Goal: Task Accomplishment & Management: Use online tool/utility

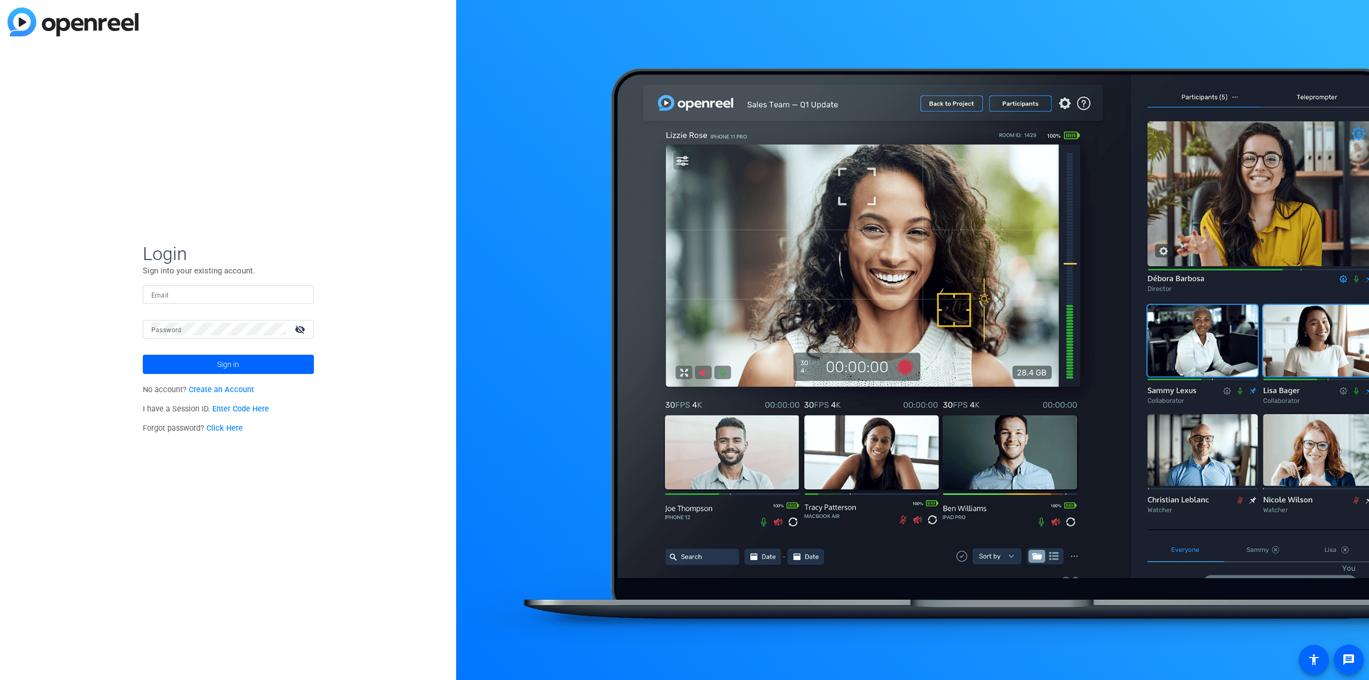
click at [190, 287] on div at bounding box center [228, 294] width 154 height 19
type input "[EMAIL_ADDRESS][DOMAIN_NAME]"
click at [143, 355] on button "Sign in" at bounding box center [228, 364] width 171 height 19
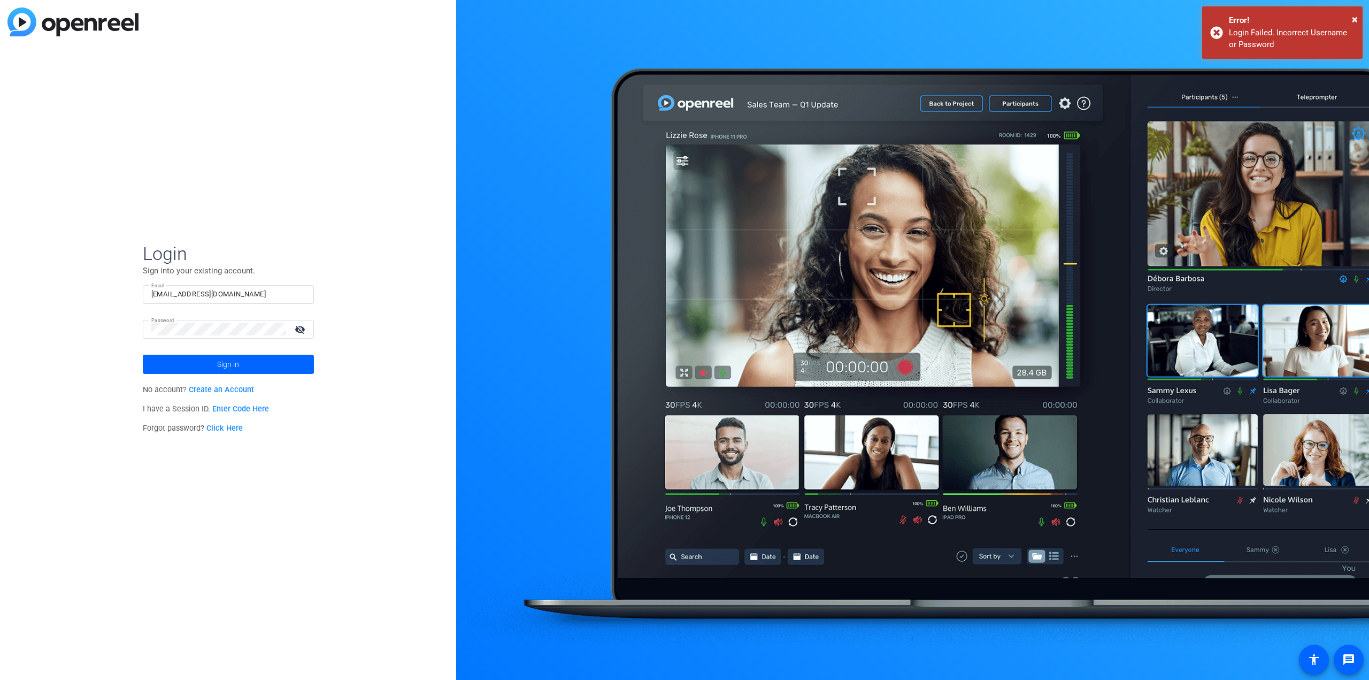
click at [217, 429] on link "Click Here" at bounding box center [224, 428] width 36 height 9
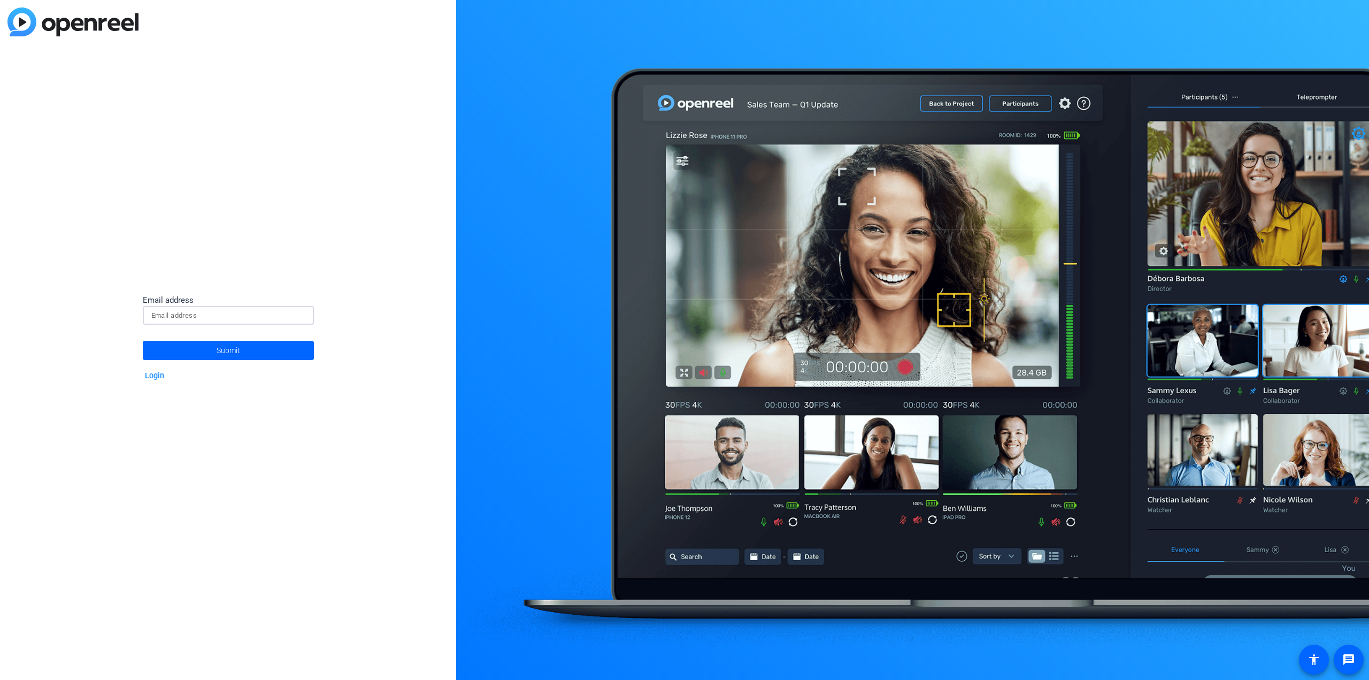
click at [176, 320] on input at bounding box center [228, 315] width 154 height 13
type input "[EMAIL_ADDRESS][DOMAIN_NAME]"
click at [187, 349] on span at bounding box center [228, 350] width 171 height 26
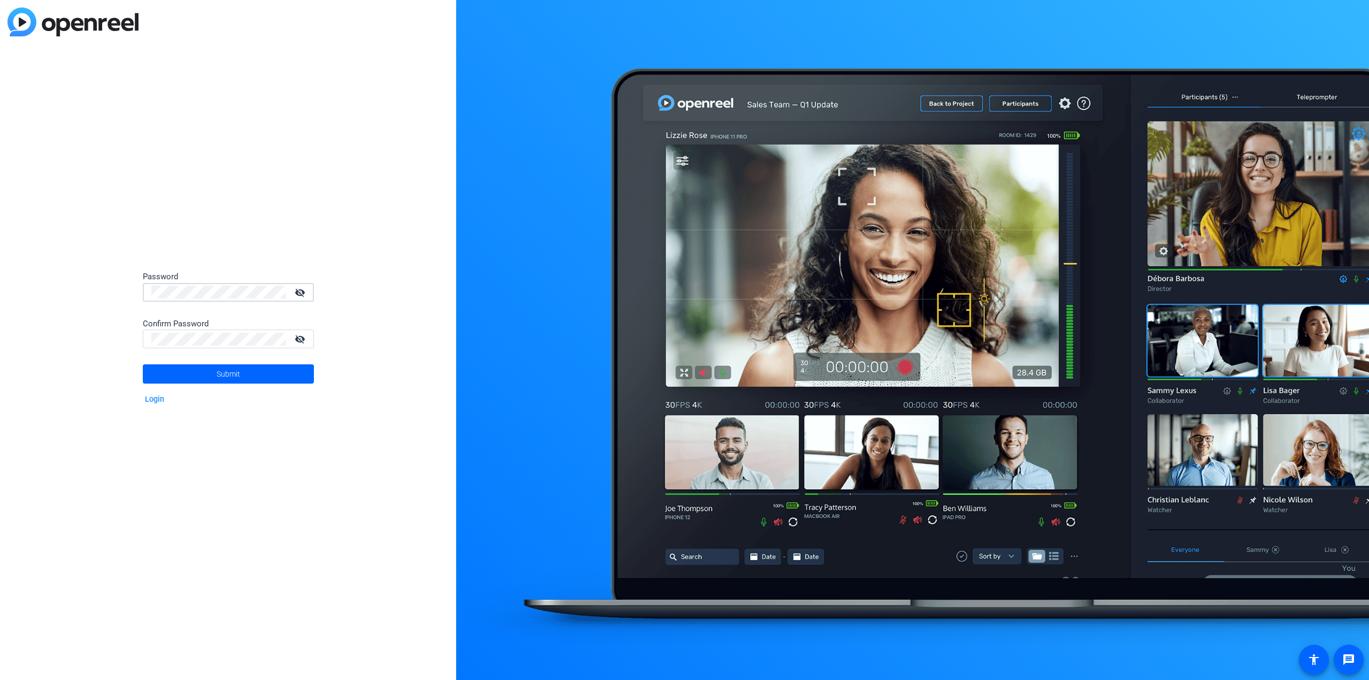
click at [84, 289] on div "Password visibility_off Confirm Password visibility_off Submit Login" at bounding box center [228, 340] width 456 height 680
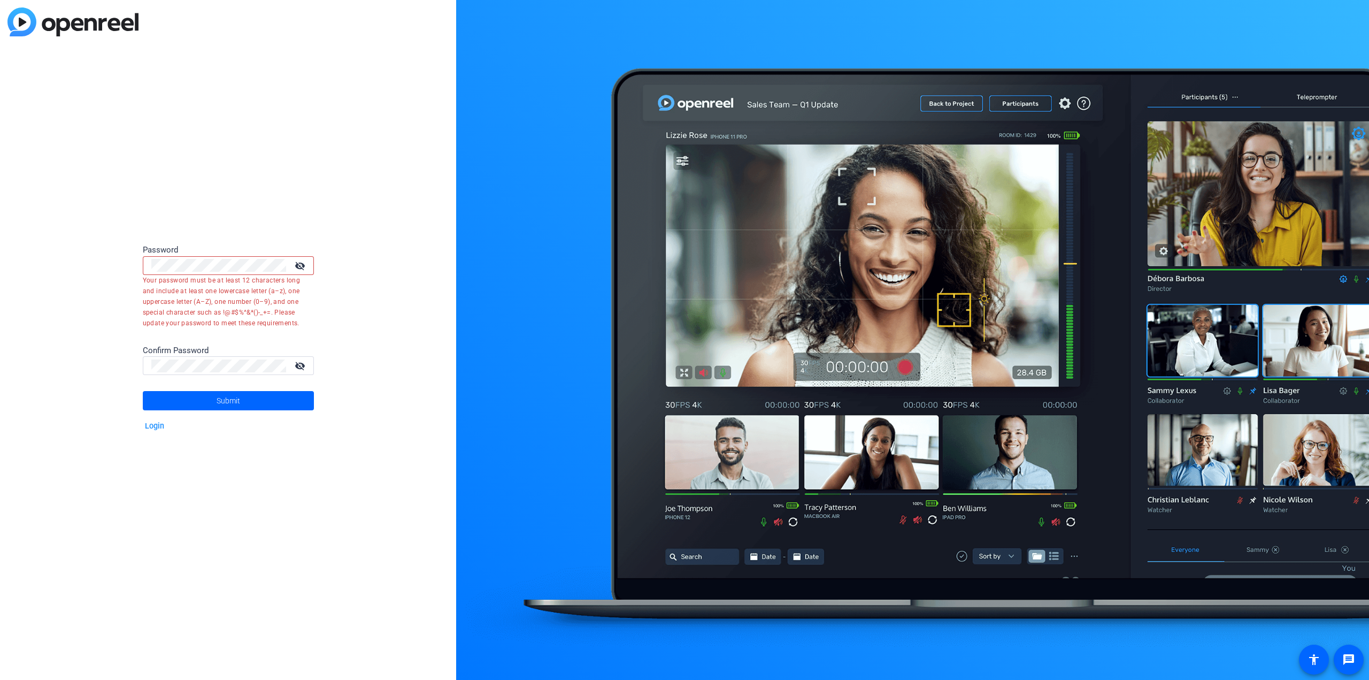
click at [302, 270] on mat-icon "visibility_off" at bounding box center [301, 266] width 26 height 16
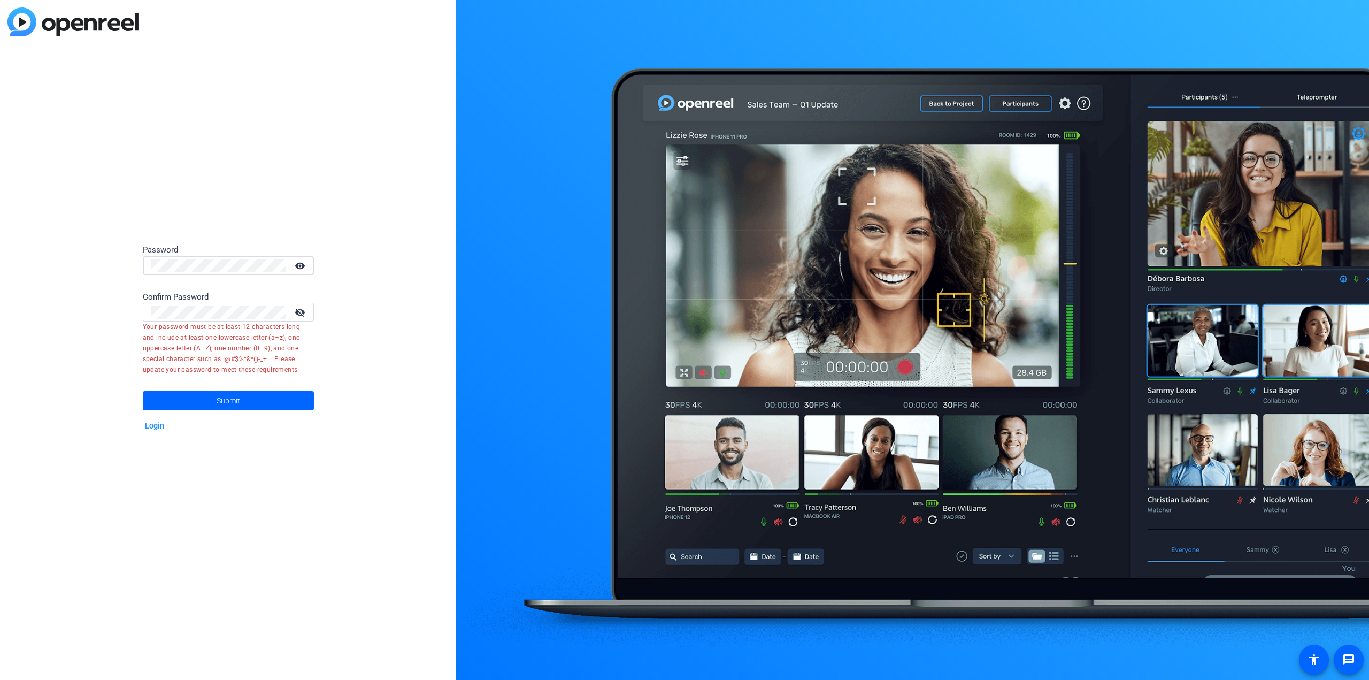
click at [77, 275] on div "Password visibility Confirm Password visibility_off Your password must be at le…" at bounding box center [228, 340] width 456 height 680
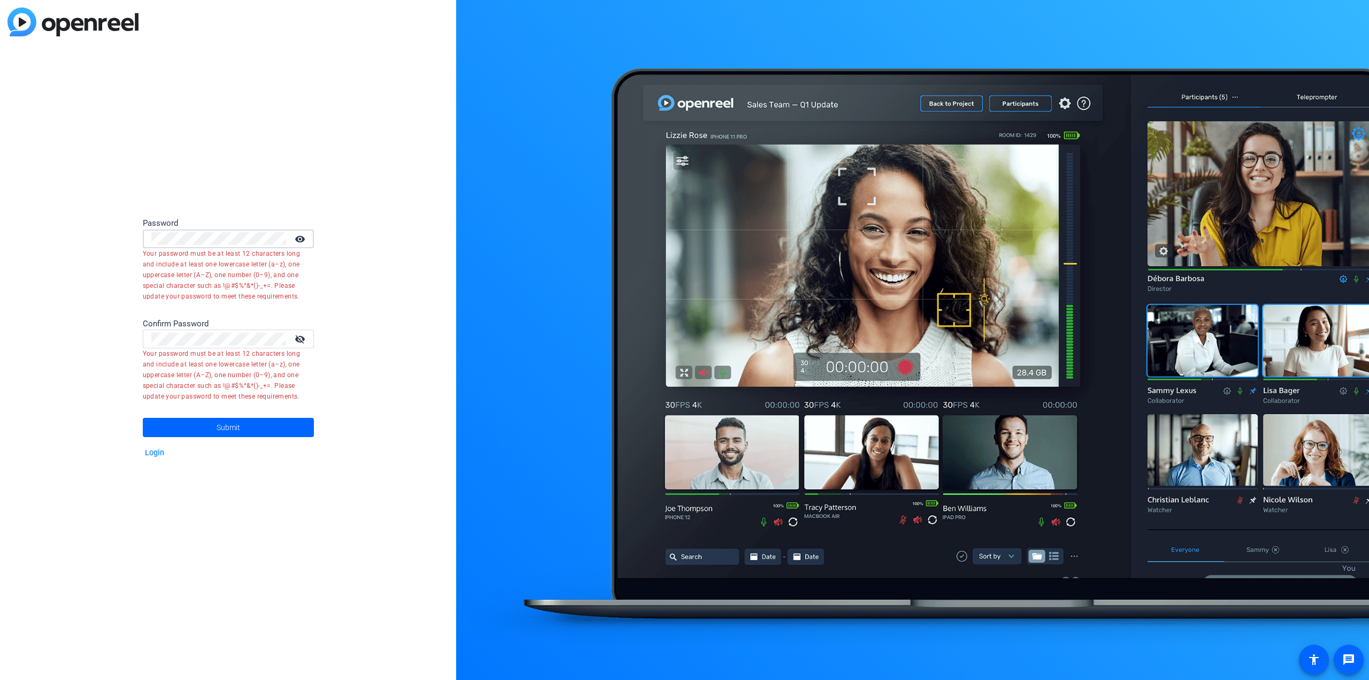
click at [427, 311] on div "Password visibility Your password must be at least 12 characters long and inclu…" at bounding box center [228, 340] width 456 height 680
click at [81, 337] on div "Password visibility Your password must be at least 12 characters long and inclu…" at bounding box center [228, 340] width 456 height 680
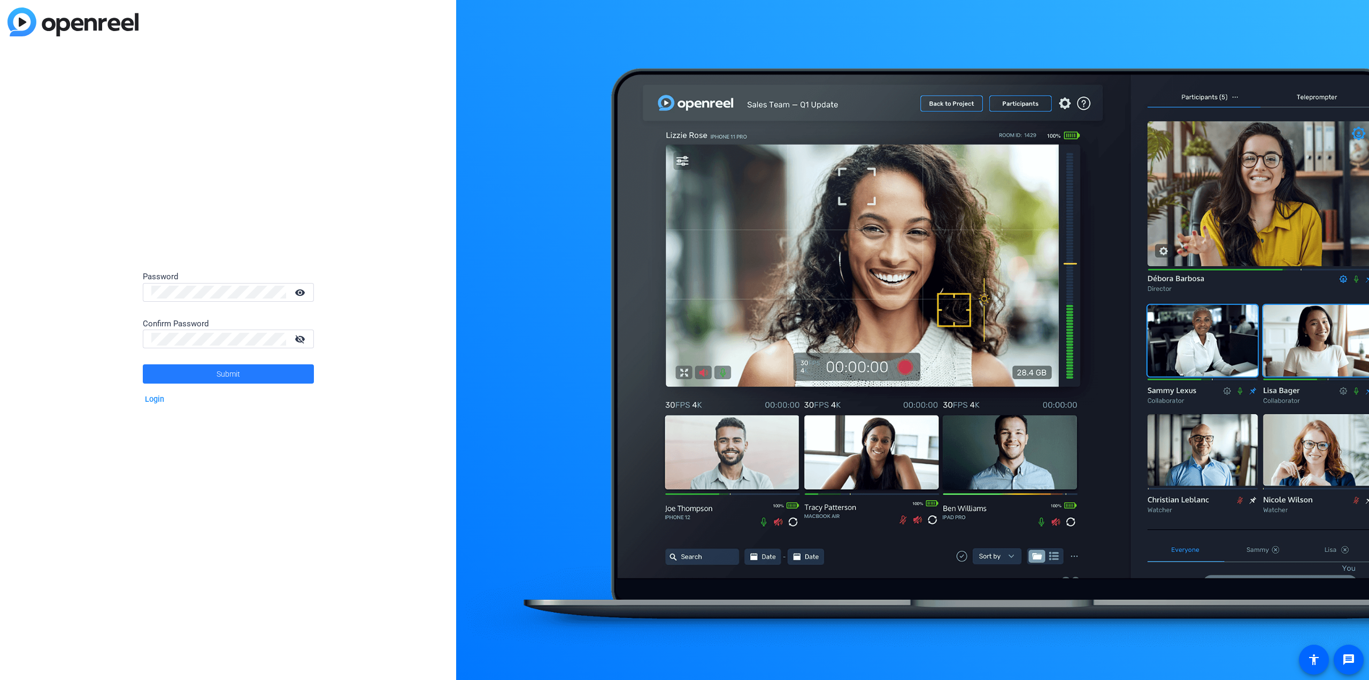
click at [221, 378] on span "Submit" at bounding box center [229, 373] width 24 height 27
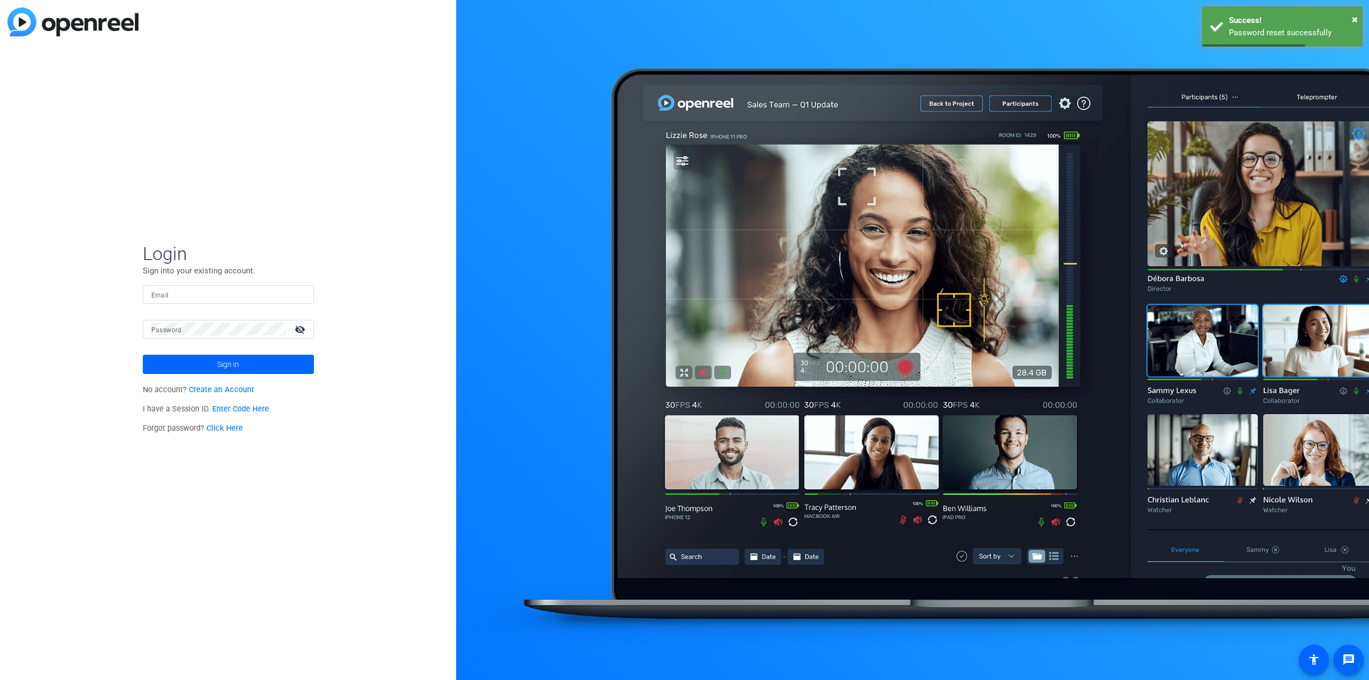
type input "[EMAIL_ADDRESS][DOMAIN_NAME]"
click at [186, 362] on span at bounding box center [228, 364] width 171 height 26
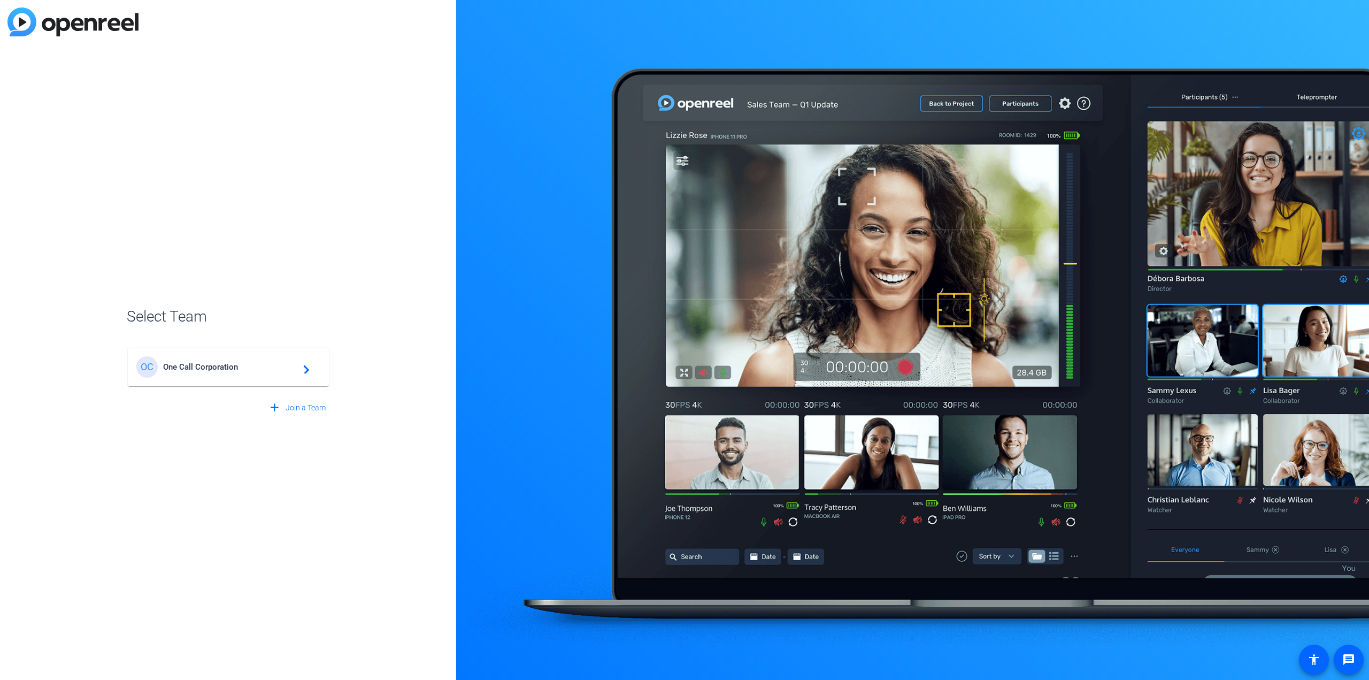
click at [186, 362] on span "One Call Corporation" at bounding box center [230, 367] width 134 height 10
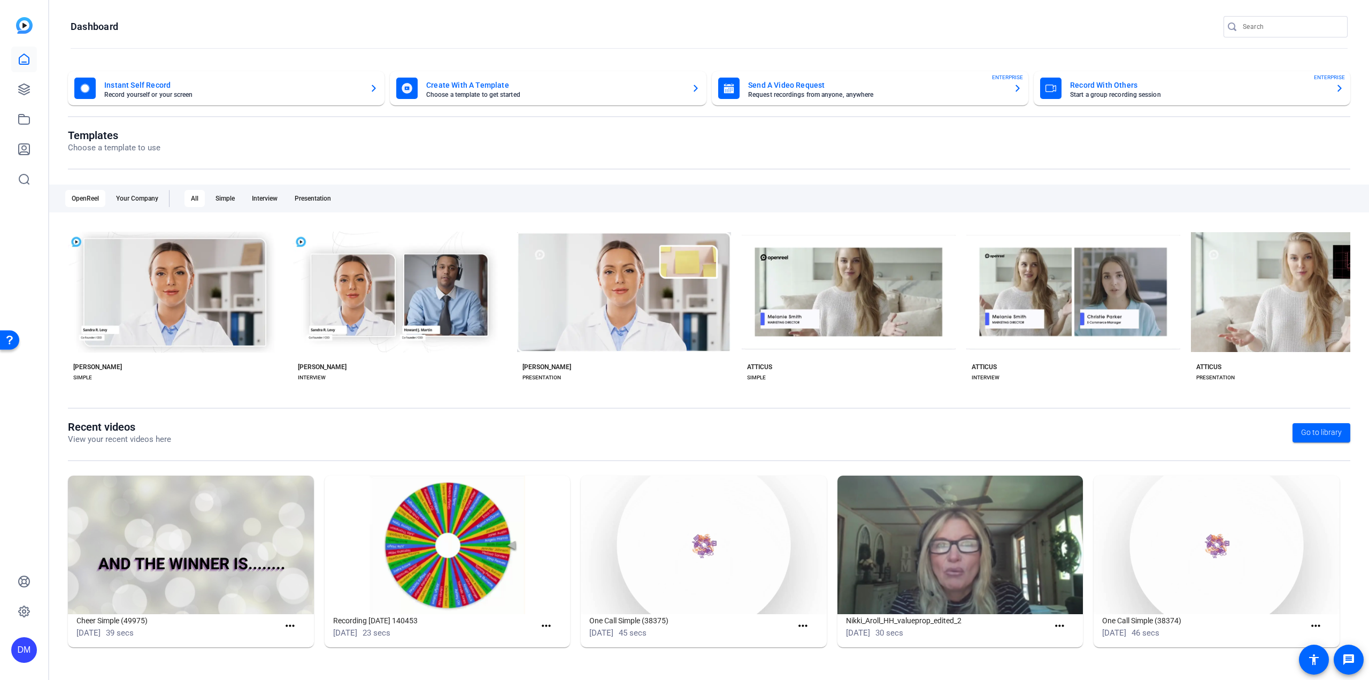
click at [665, 552] on img at bounding box center [704, 544] width 246 height 139
click at [665, 551] on img at bounding box center [704, 544] width 246 height 139
click at [478, 556] on img at bounding box center [448, 544] width 246 height 139
click at [549, 629] on mat-icon "more_horiz" at bounding box center [546, 625] width 13 height 13
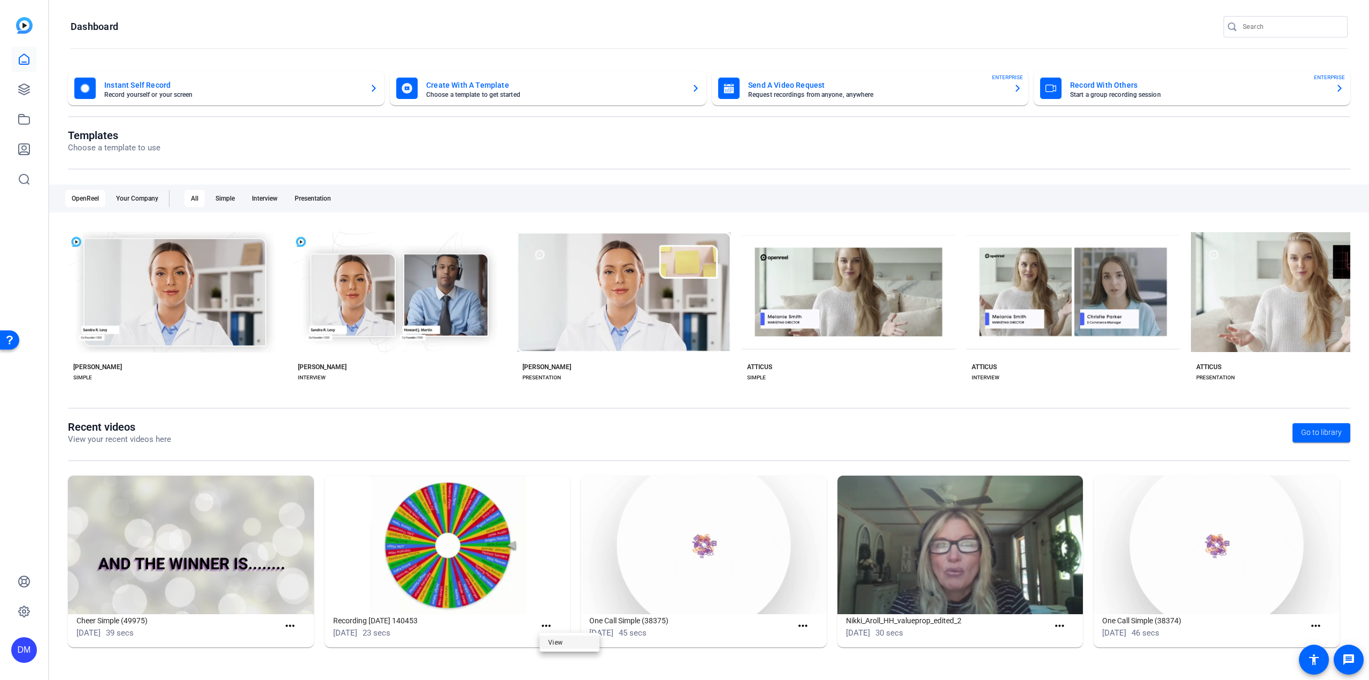
click at [562, 641] on span "View" at bounding box center [569, 642] width 43 height 13
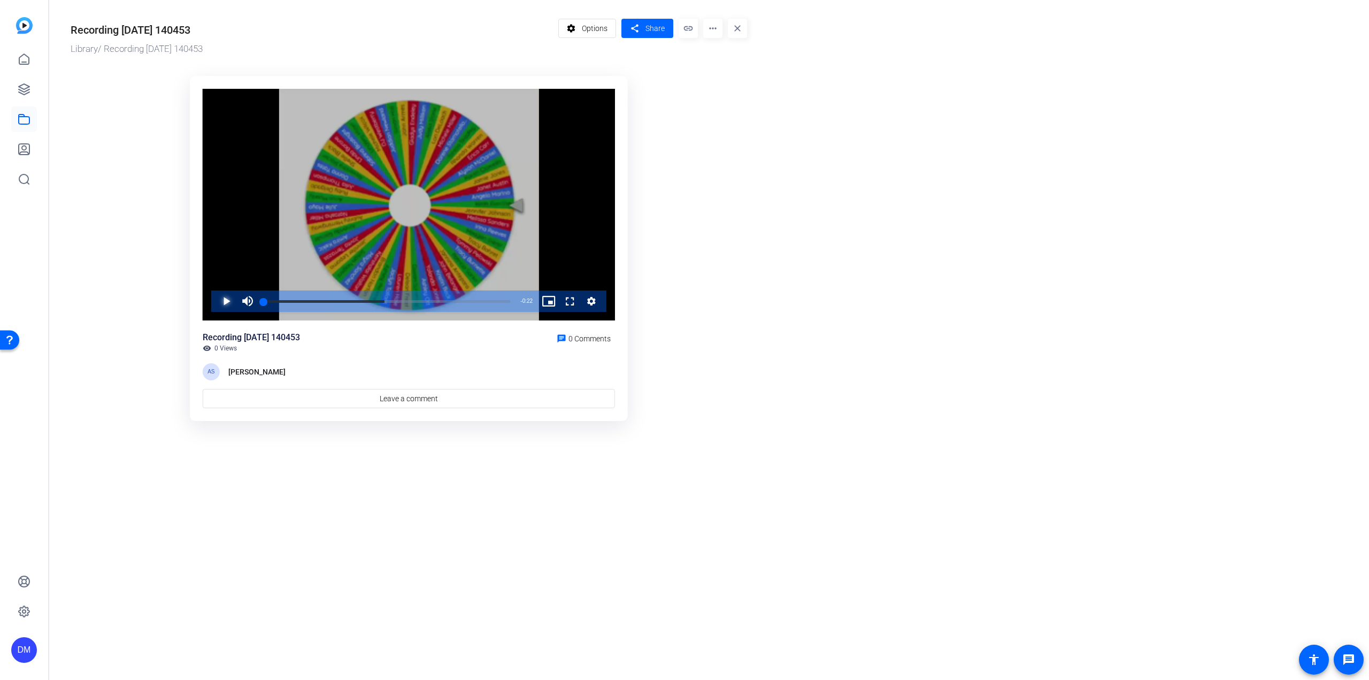
click at [216, 303] on span "Video Player" at bounding box center [216, 300] width 0 height 21
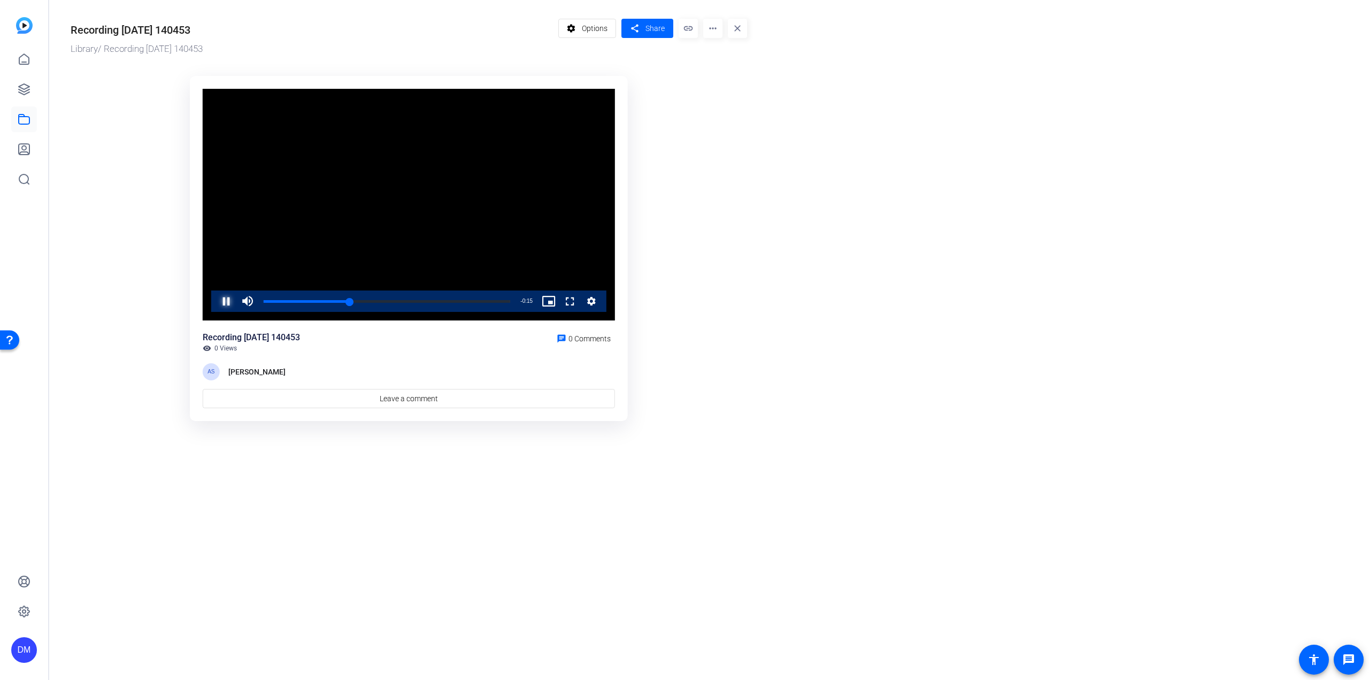
click at [216, 303] on span "Video Player" at bounding box center [216, 300] width 0 height 21
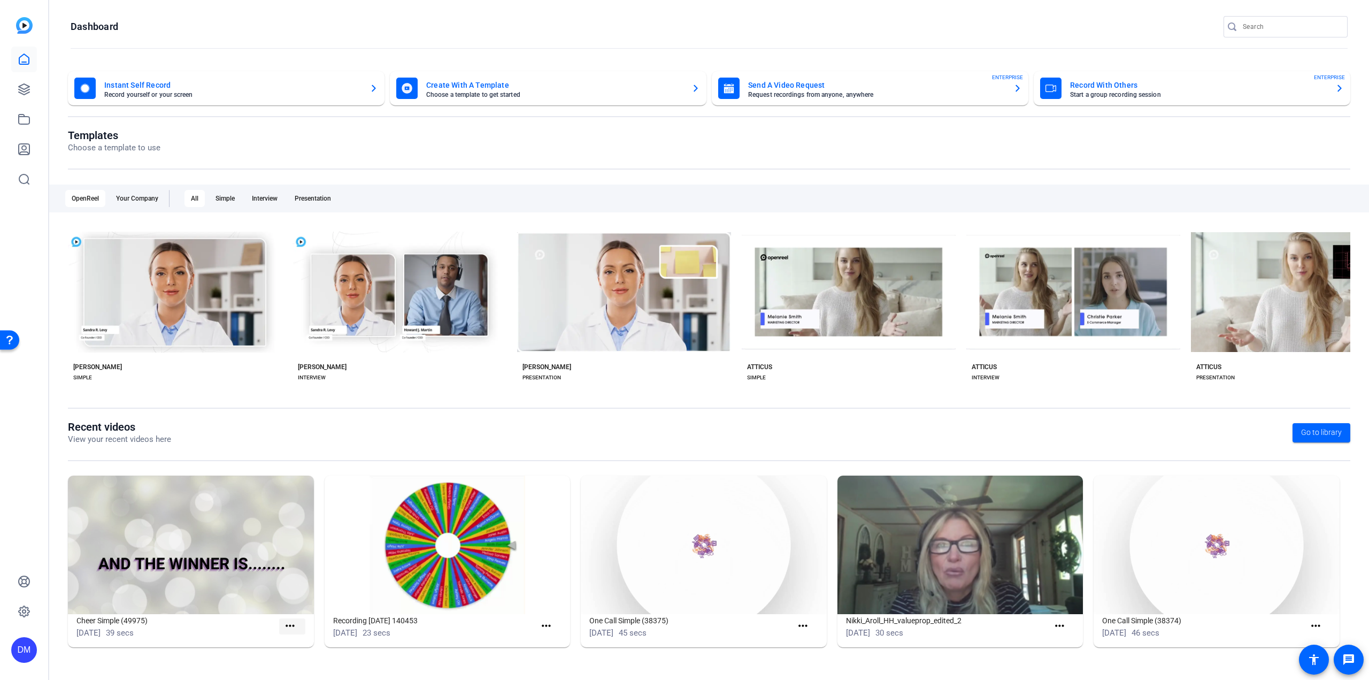
click at [290, 625] on mat-icon "more_horiz" at bounding box center [289, 625] width 13 height 13
click at [301, 649] on link "View" at bounding box center [313, 641] width 60 height 13
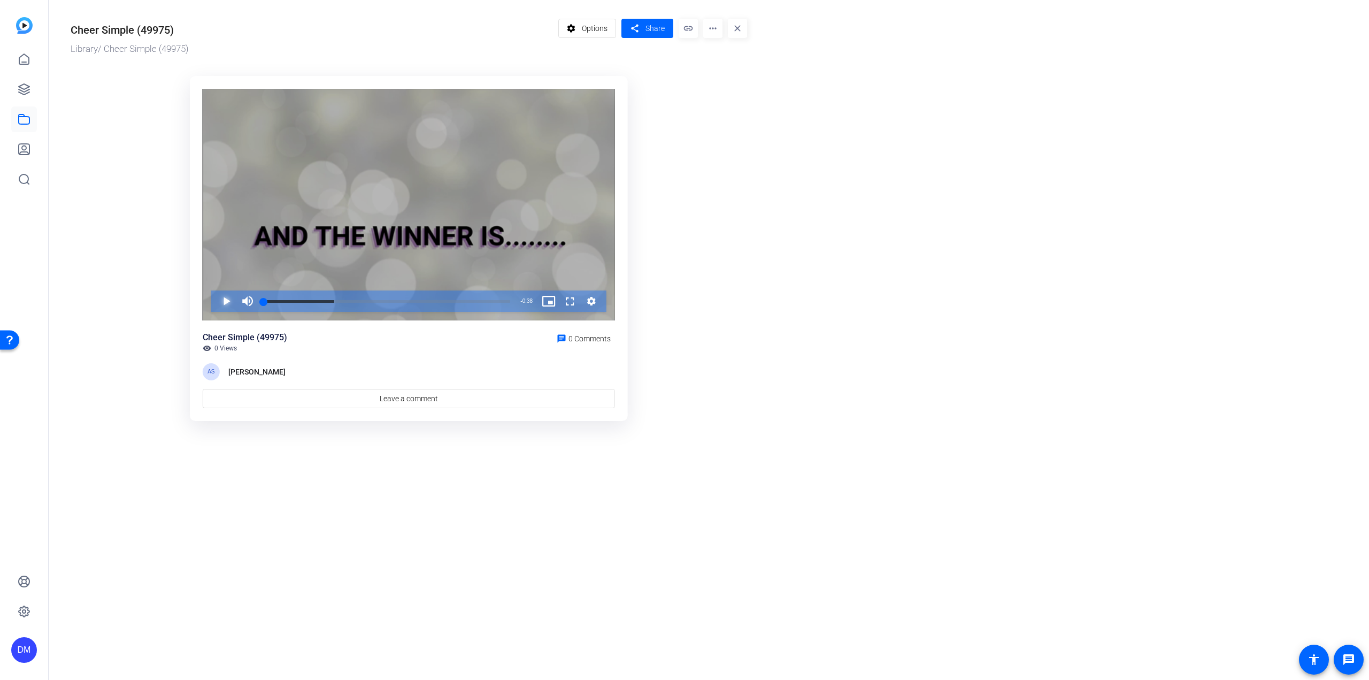
click at [216, 299] on span "Video Player" at bounding box center [216, 300] width 0 height 21
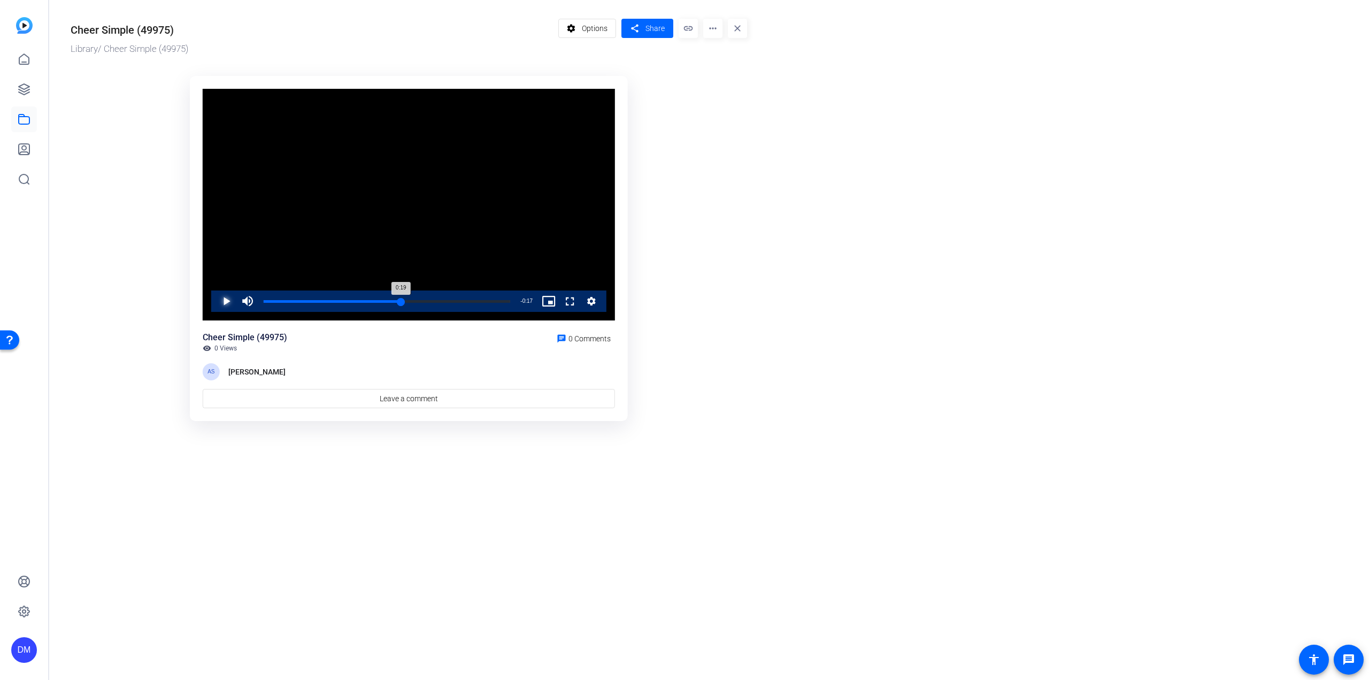
drag, startPoint x: 372, startPoint y: 301, endPoint x: 447, endPoint y: 300, distance: 74.9
click at [447, 300] on div "Loaded : 100.00% 0:21 0:19" at bounding box center [387, 301] width 247 height 3
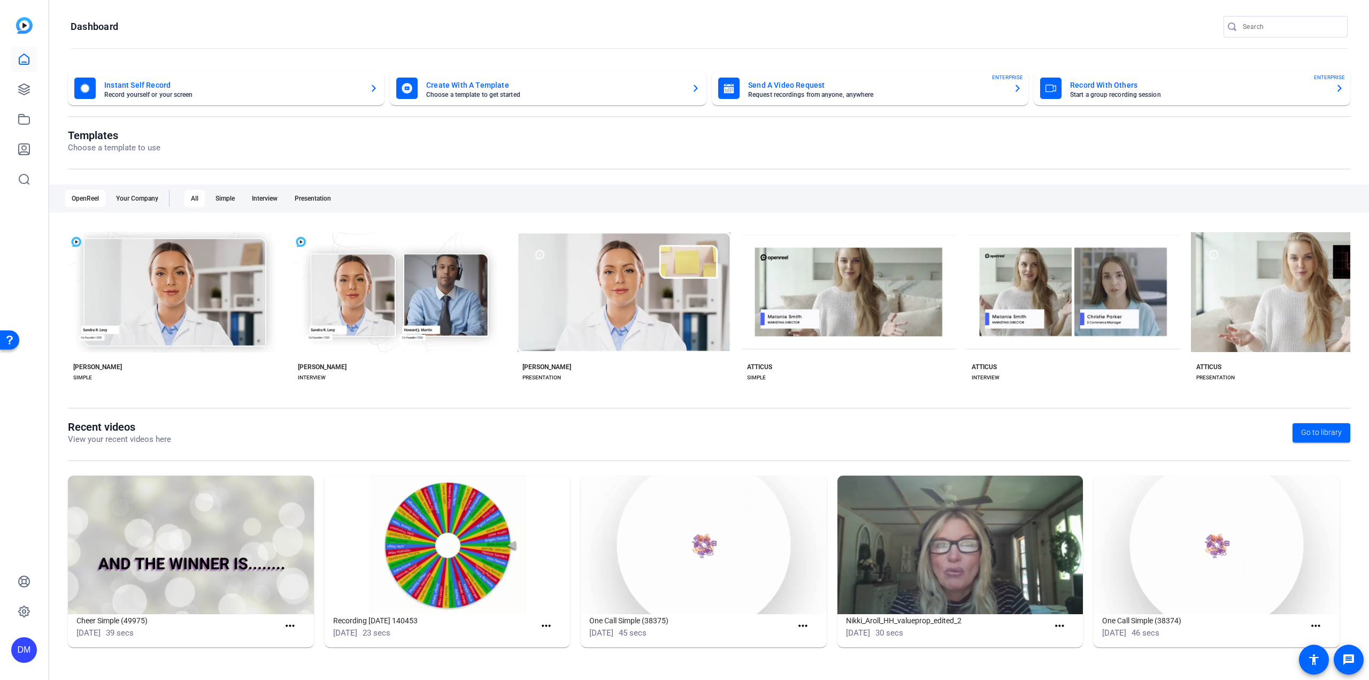
click at [24, 31] on img at bounding box center [24, 25] width 17 height 17
click at [23, 607] on icon at bounding box center [24, 611] width 11 height 11
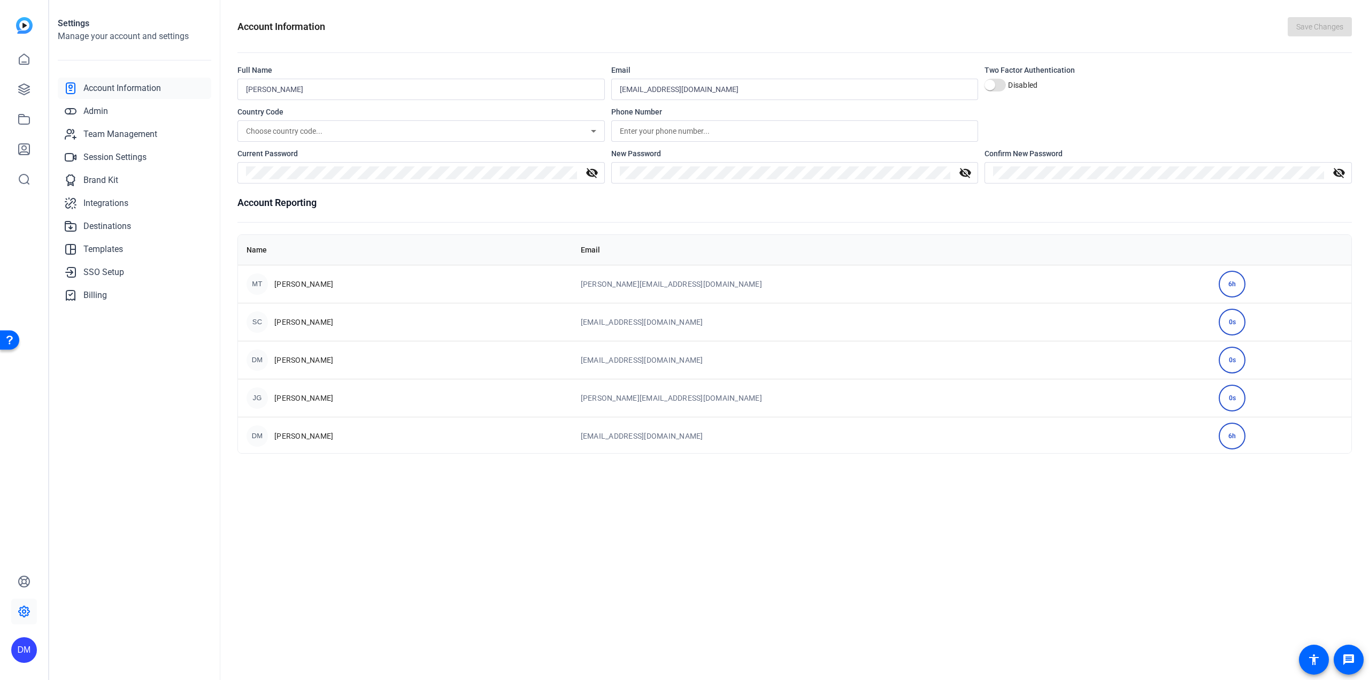
click at [27, 26] on img at bounding box center [24, 25] width 17 height 17
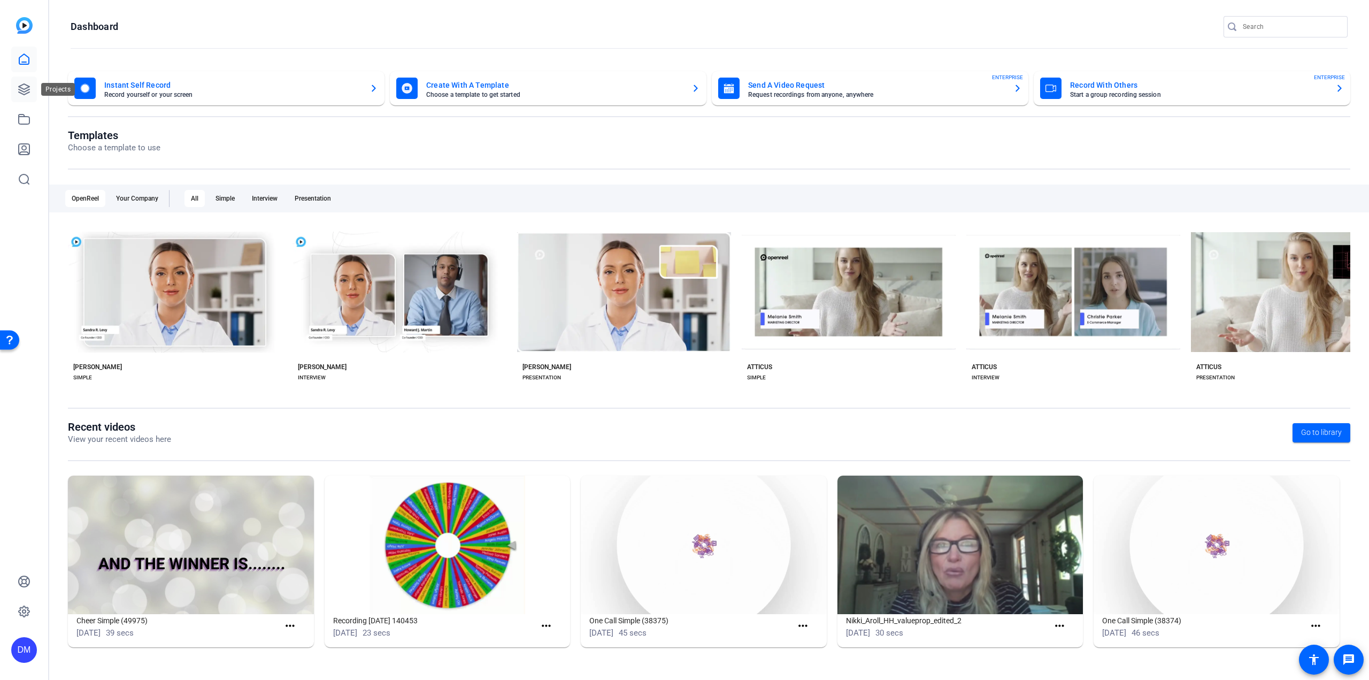
click at [32, 90] on link at bounding box center [24, 89] width 26 height 26
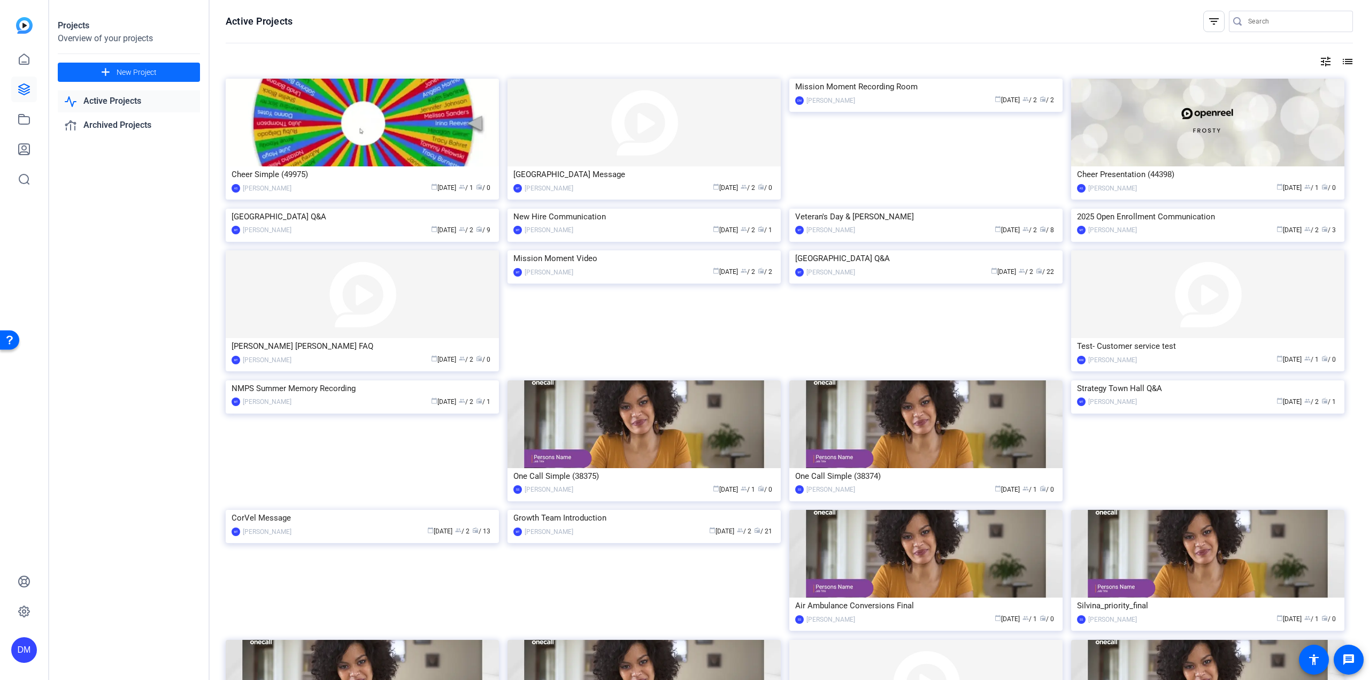
click at [126, 67] on span "New Project" at bounding box center [137, 72] width 40 height 11
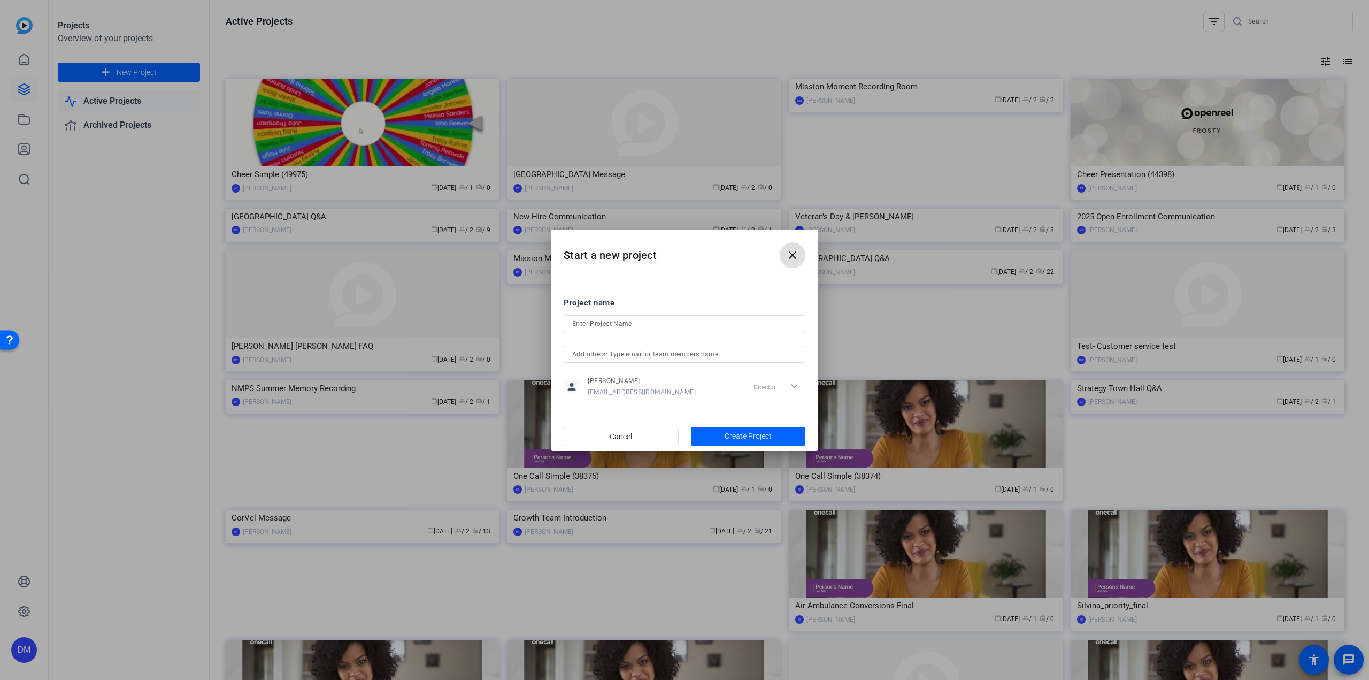
click at [591, 327] on input at bounding box center [684, 323] width 225 height 13
type input "[PERSON_NAME] - RFP video"
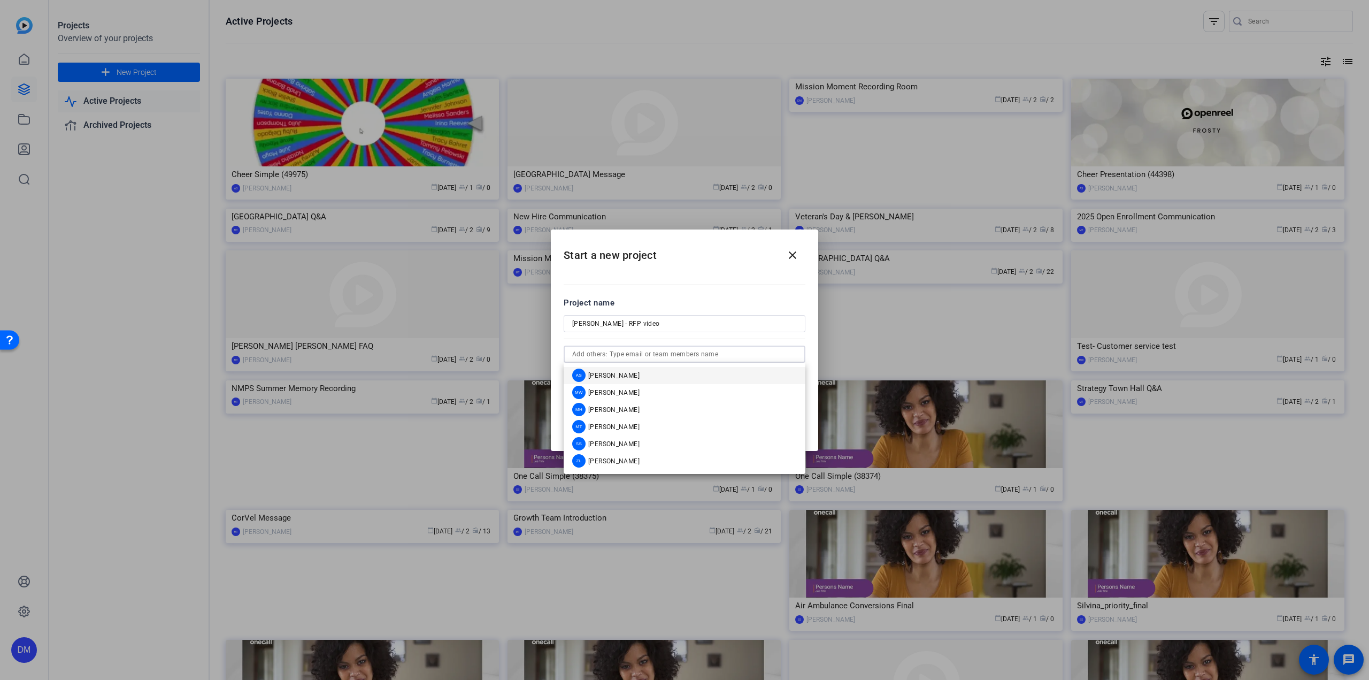
click at [673, 356] on input "text" at bounding box center [684, 354] width 225 height 13
click at [629, 432] on div "MT [PERSON_NAME]" at bounding box center [605, 426] width 67 height 13
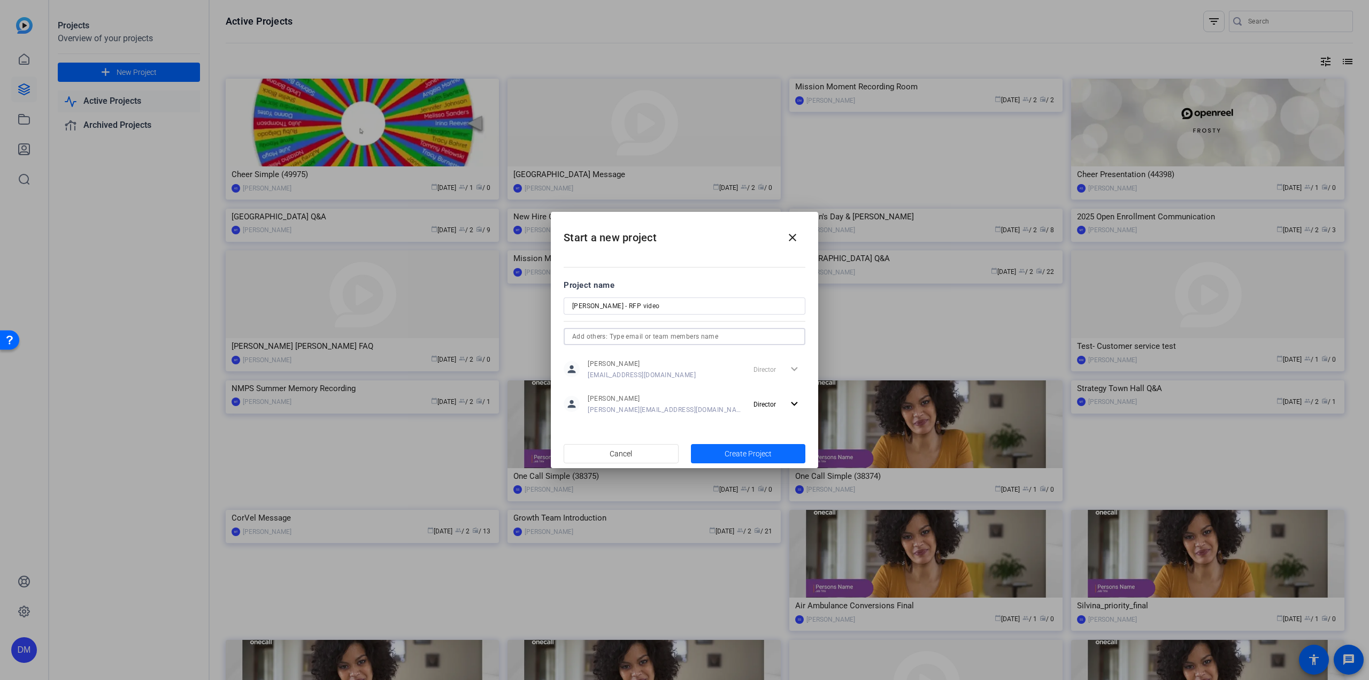
click at [709, 452] on span "button" at bounding box center [748, 454] width 115 height 26
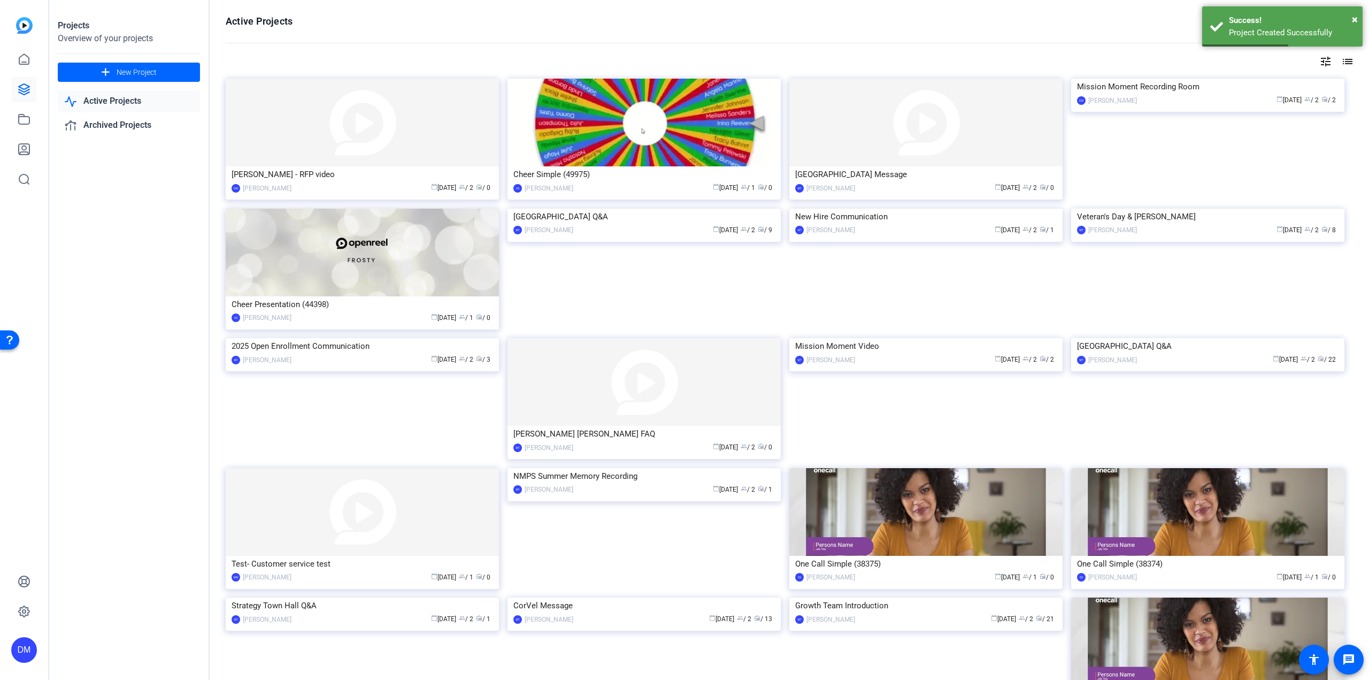
click at [411, 137] on img at bounding box center [362, 123] width 273 height 88
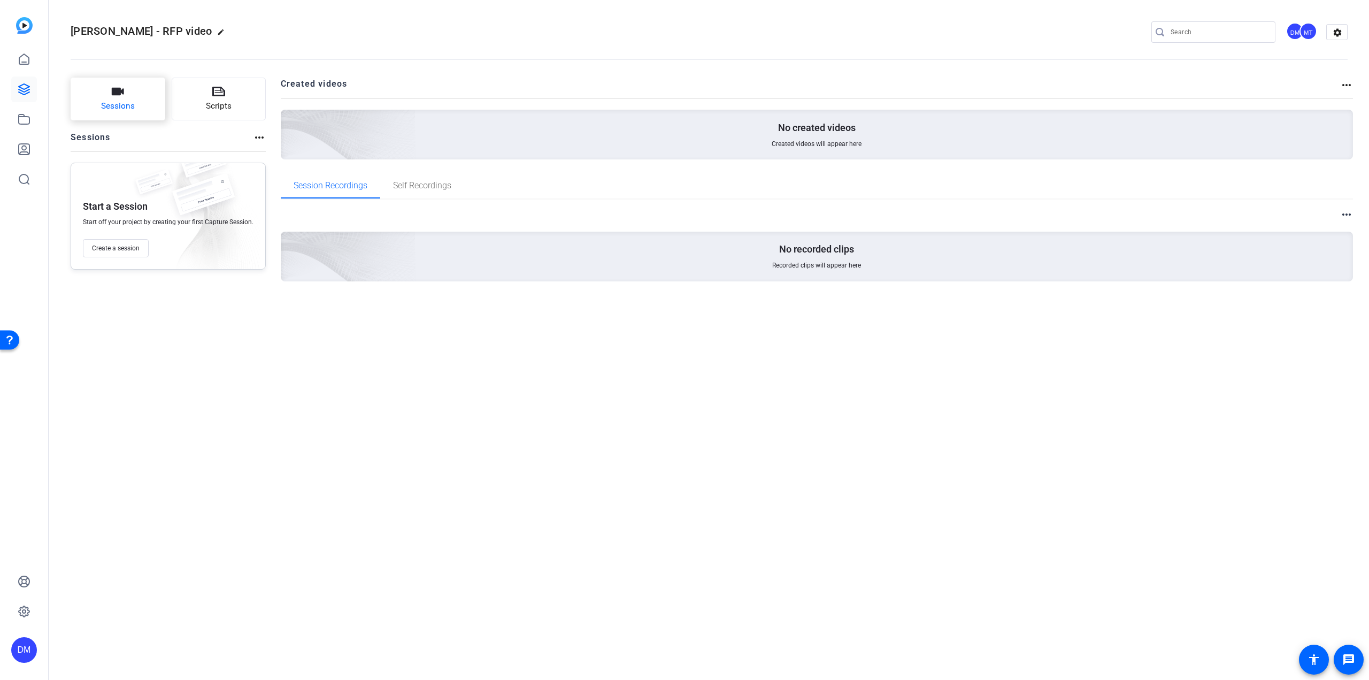
click at [116, 100] on span "Sessions" at bounding box center [118, 106] width 34 height 12
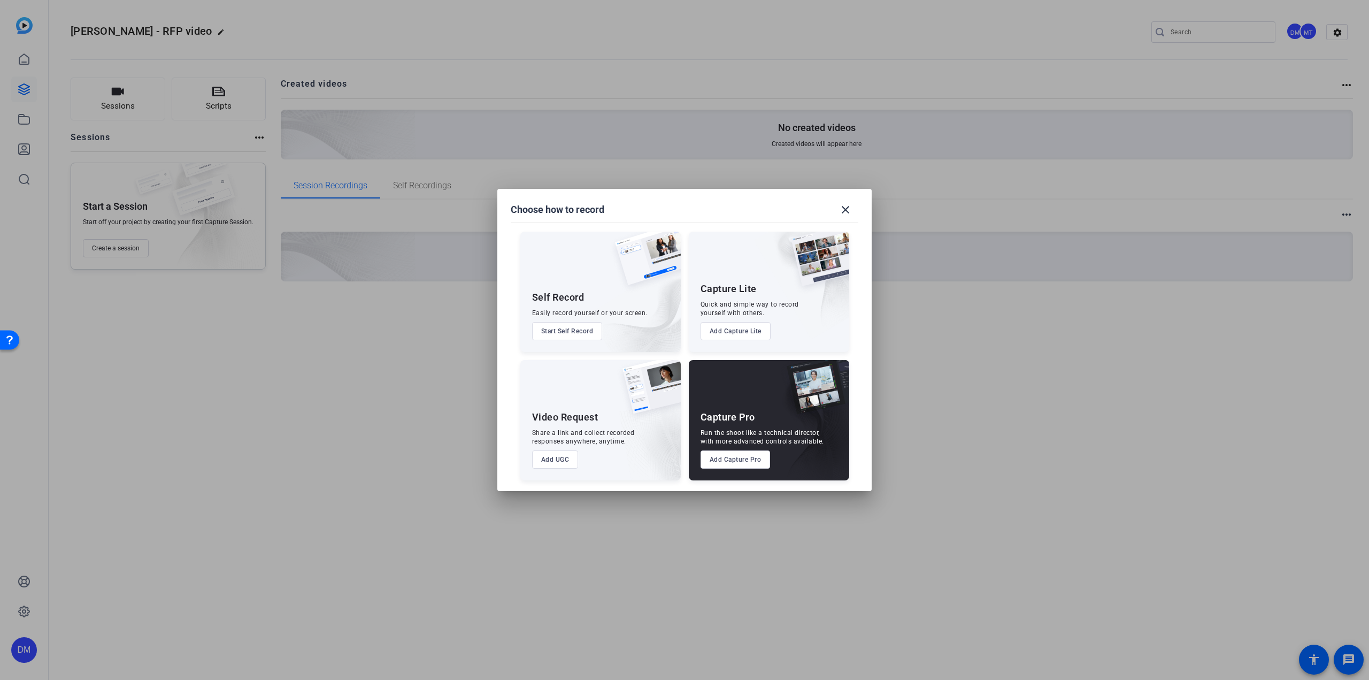
click at [731, 460] on button "Add Capture Pro" at bounding box center [736, 459] width 70 height 18
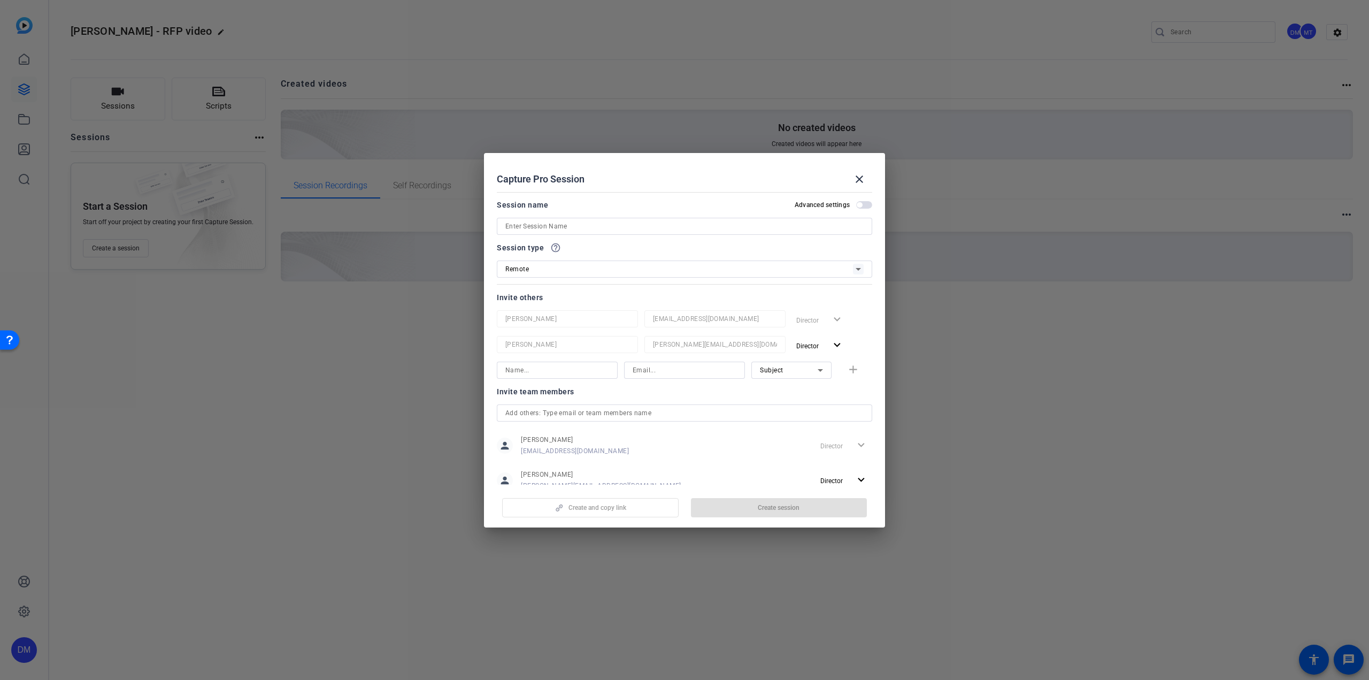
click at [603, 222] on input at bounding box center [684, 226] width 358 height 13
type input "Nick Recording"
click at [598, 392] on div "Invite team members" at bounding box center [684, 391] width 375 height 13
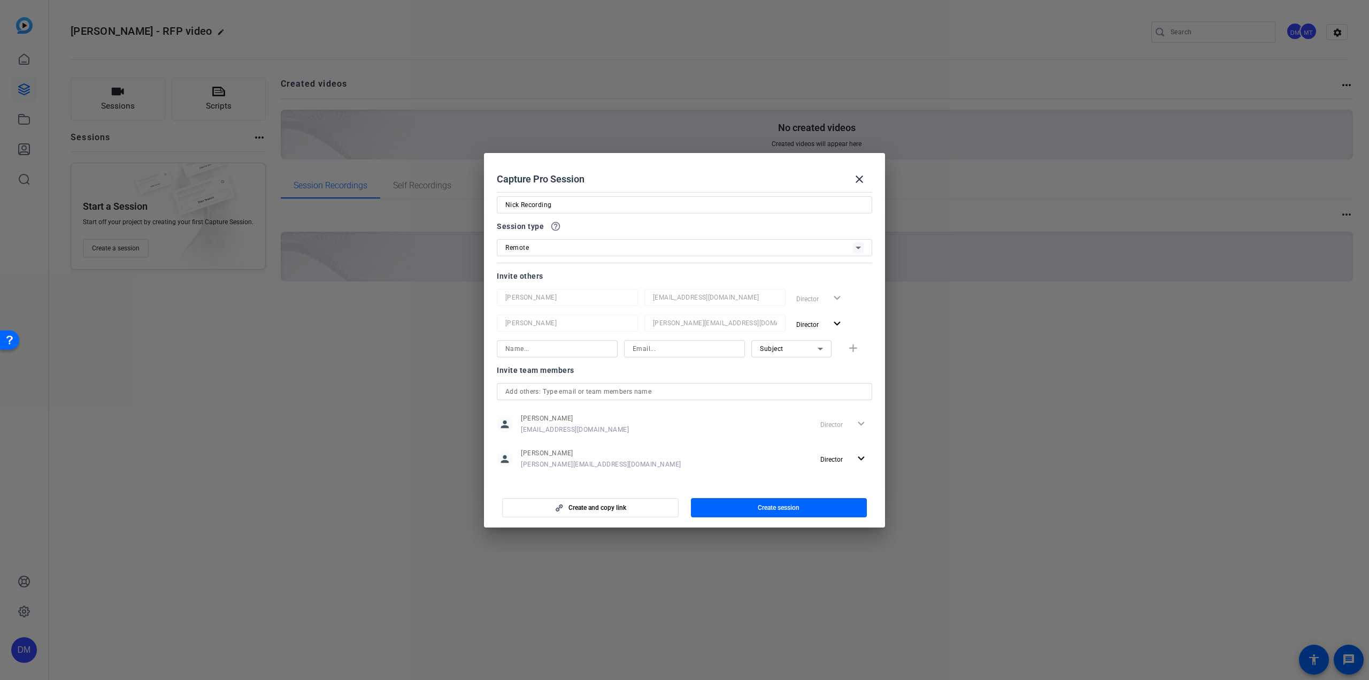
scroll to position [31, 0]
click at [614, 505] on span "Create and copy link" at bounding box center [597, 507] width 58 height 9
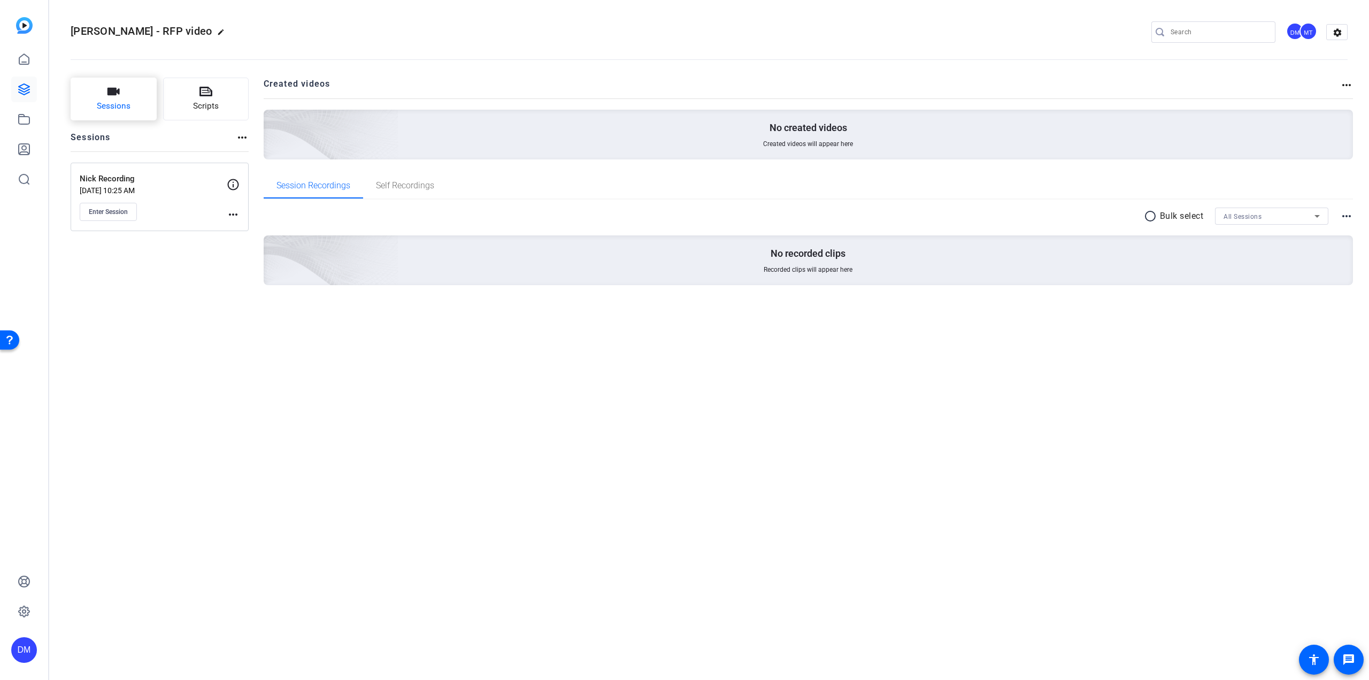
click at [134, 102] on button "Sessions" at bounding box center [114, 99] width 86 height 43
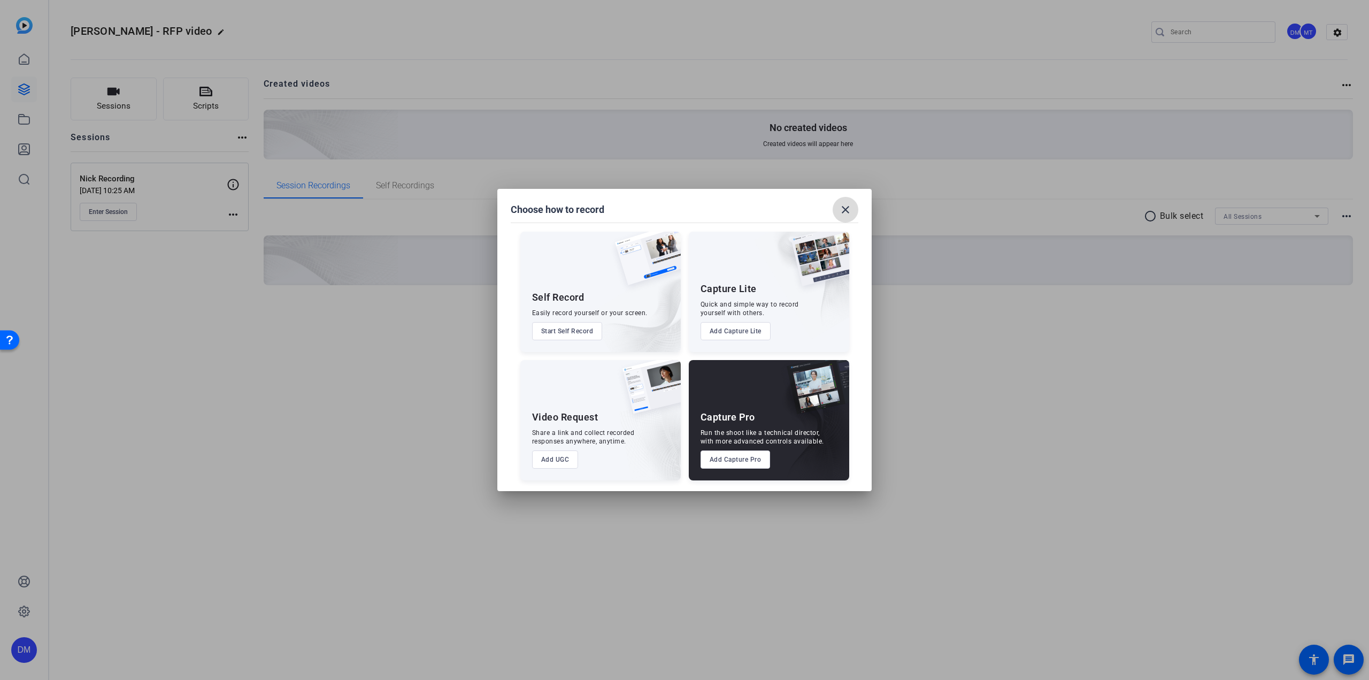
click at [839, 216] on mat-icon "close" at bounding box center [845, 209] width 13 height 13
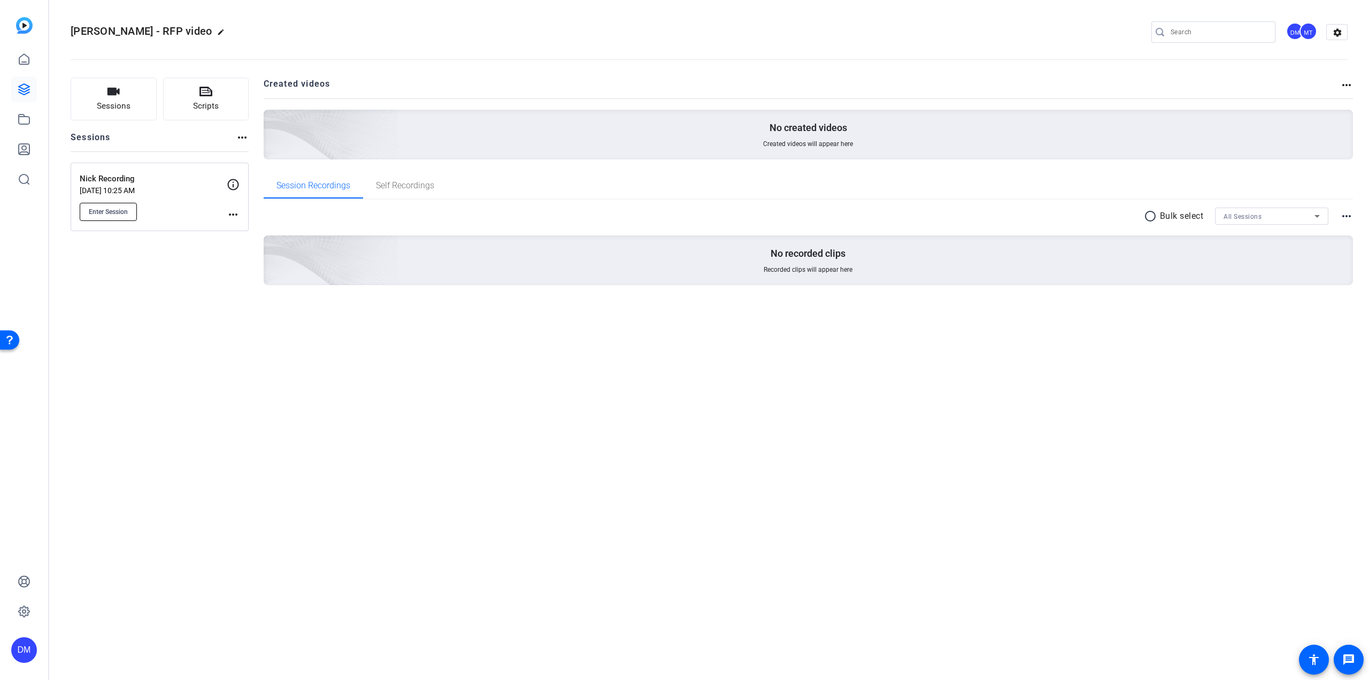
click at [116, 210] on span "Enter Session" at bounding box center [108, 212] width 39 height 9
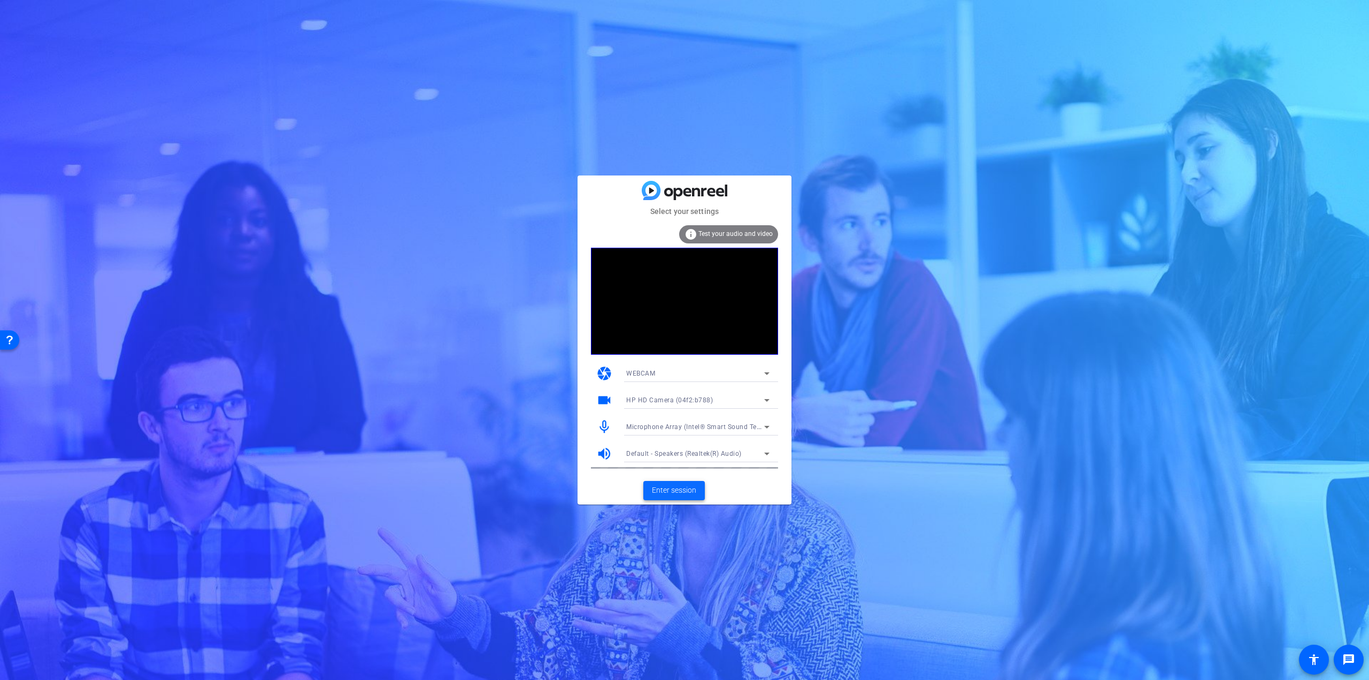
click at [673, 494] on span "Enter session" at bounding box center [674, 490] width 44 height 11
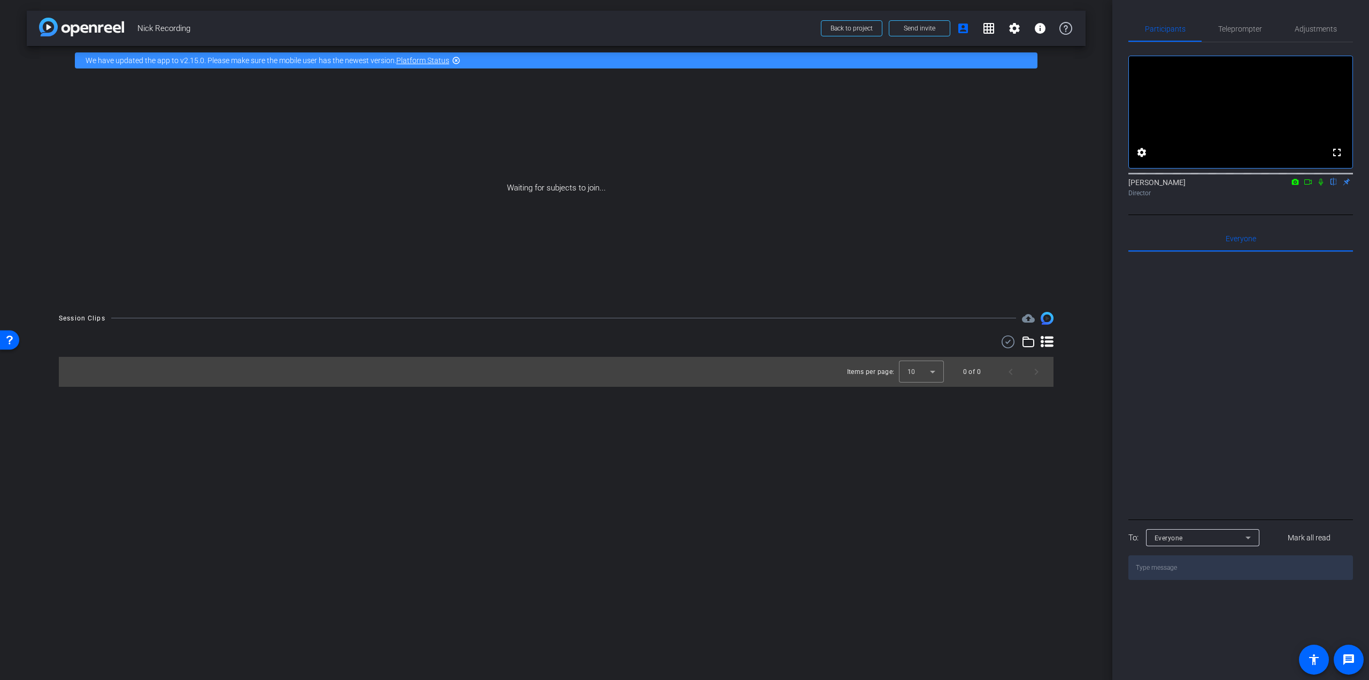
click at [1265, 127] on video at bounding box center [1241, 112] width 224 height 112
click at [1334, 186] on mat-icon "flip" at bounding box center [1333, 181] width 13 height 10
drag, startPoint x: 1277, startPoint y: 153, endPoint x: 1327, endPoint y: 258, distance: 116.0
click at [1327, 251] on div "Everyone 0" at bounding box center [1240, 239] width 225 height 26
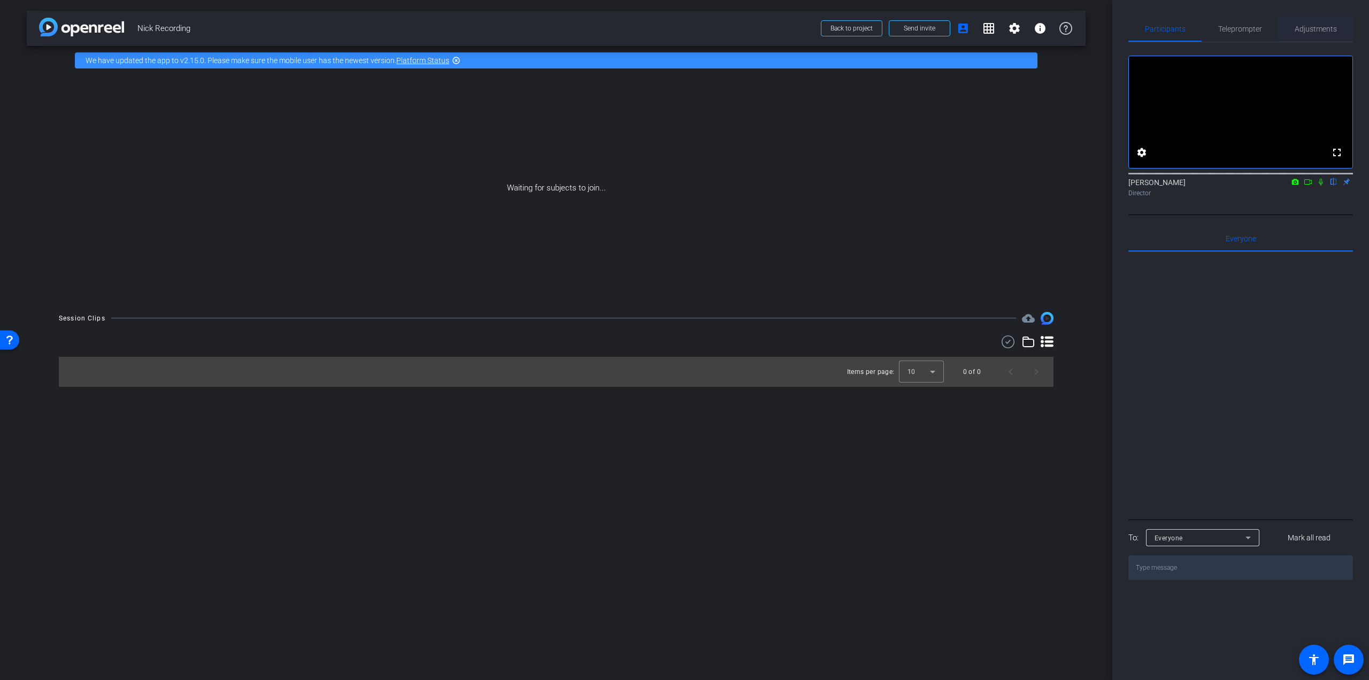
click at [1330, 27] on span "Adjustments" at bounding box center [1316, 28] width 42 height 7
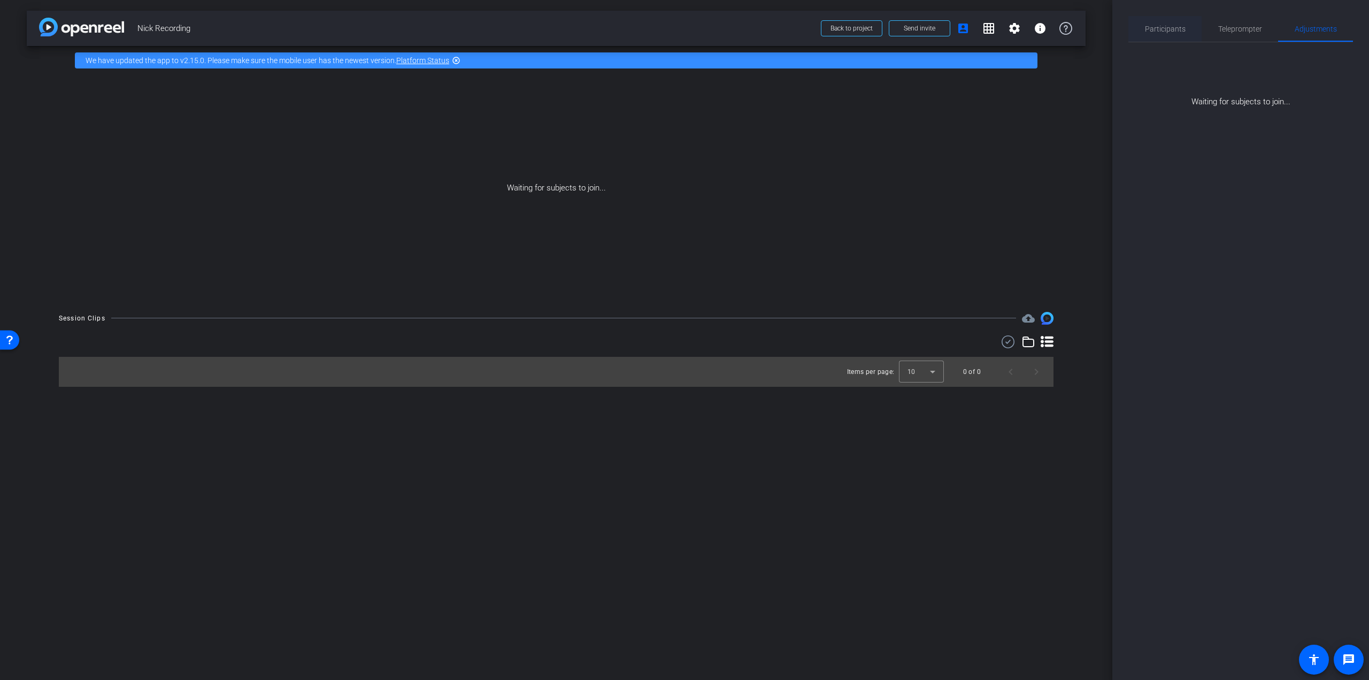
click at [1168, 28] on span "Participants" at bounding box center [1165, 28] width 41 height 7
